Goal: Information Seeking & Learning: Learn about a topic

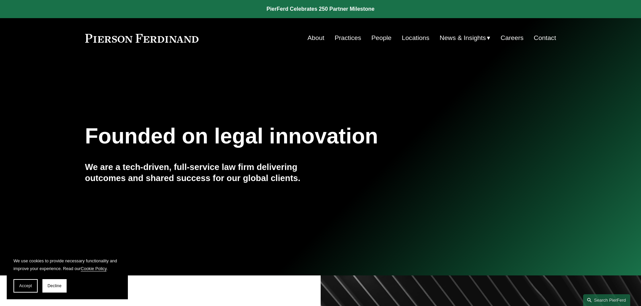
click at [379, 38] on link "People" at bounding box center [381, 38] width 20 height 13
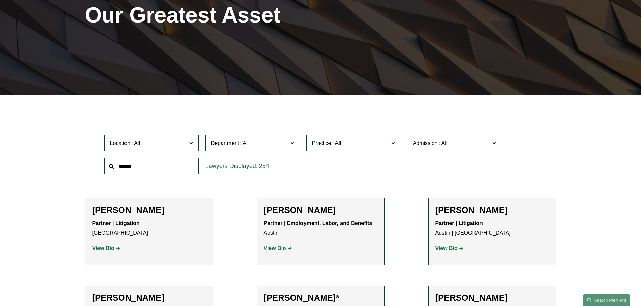
scroll to position [135, 0]
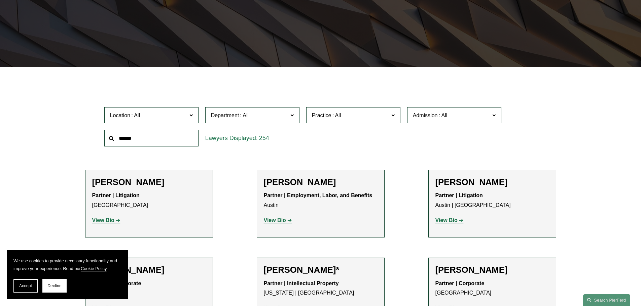
click at [148, 143] on input "text" at bounding box center [151, 138] width 94 height 16
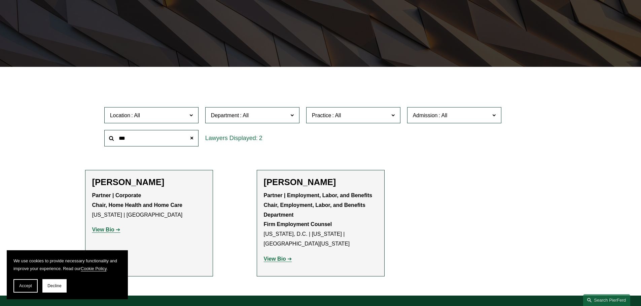
type input "***"
click at [112, 231] on strong "View Bio" at bounding box center [103, 230] width 22 height 6
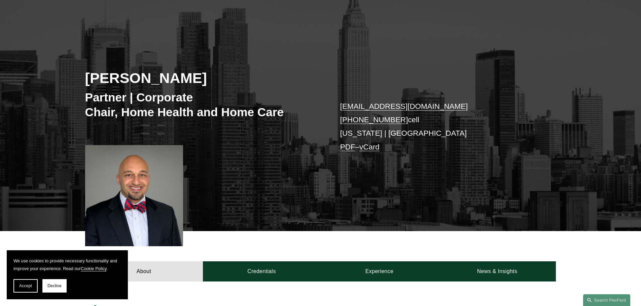
scroll to position [135, 0]
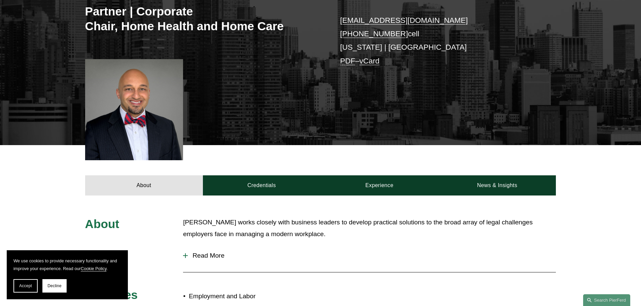
click at [142, 105] on div at bounding box center [134, 109] width 98 height 101
click at [28, 285] on span "Accept" at bounding box center [25, 286] width 13 height 5
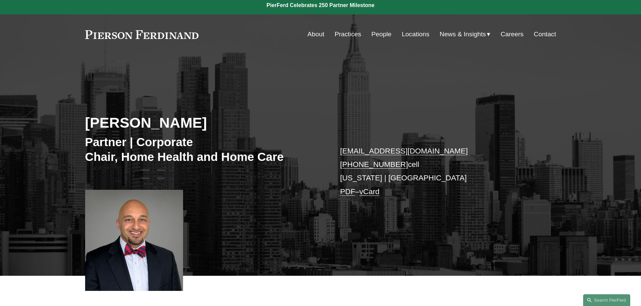
scroll to position [0, 0]
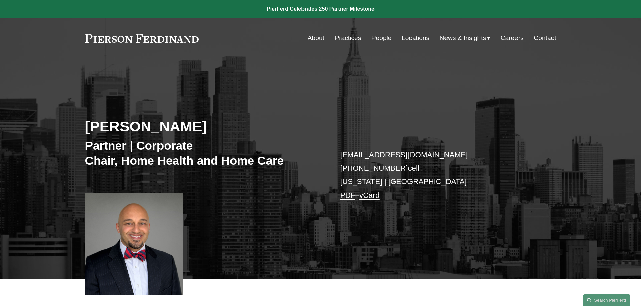
click at [134, 222] on div at bounding box center [134, 244] width 98 height 101
drag, startPoint x: 134, startPoint y: 222, endPoint x: 140, endPoint y: 222, distance: 6.1
click at [134, 222] on div at bounding box center [134, 244] width 98 height 101
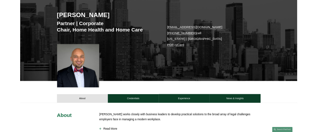
scroll to position [63, 0]
